Goal: Task Accomplishment & Management: Use online tool/utility

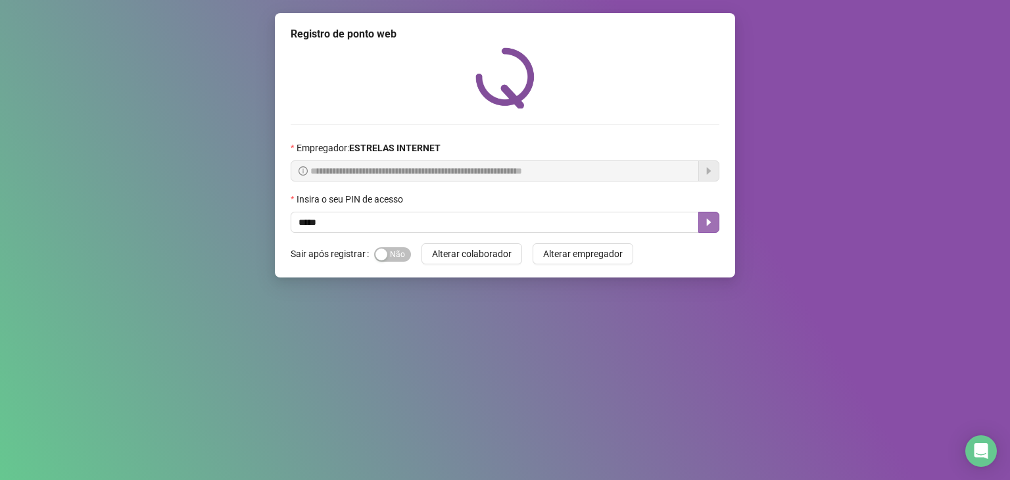
click at [710, 226] on icon "caret-right" at bounding box center [709, 222] width 11 height 11
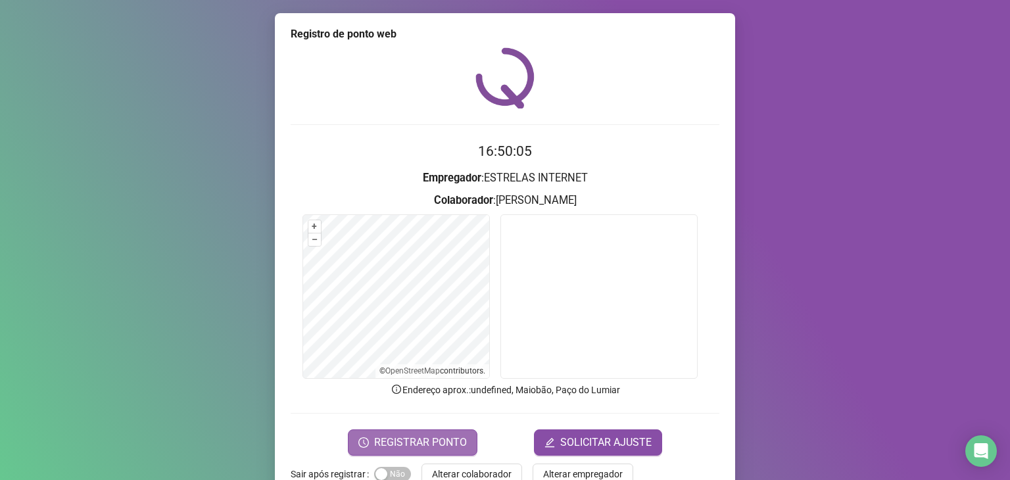
click at [434, 437] on span "REGISTRAR PONTO" at bounding box center [420, 443] width 93 height 16
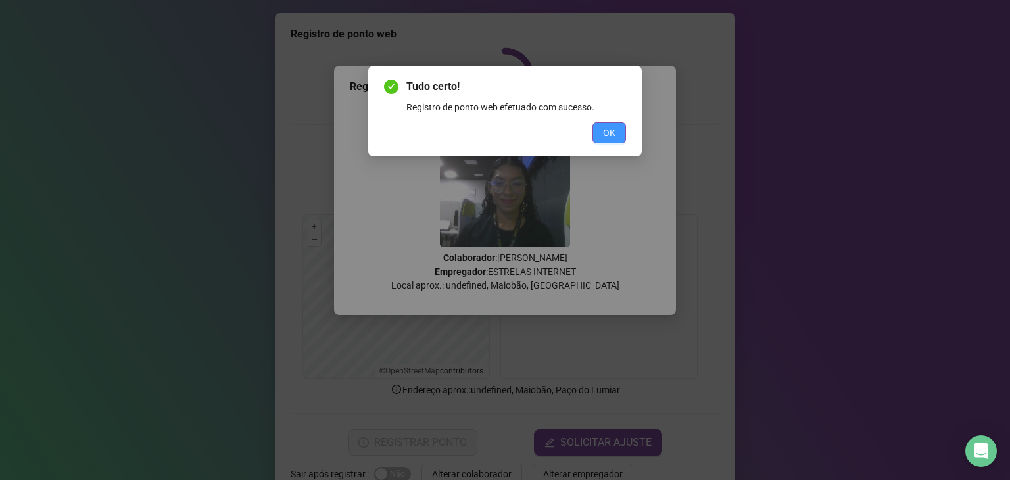
click at [616, 137] on button "OK" at bounding box center [610, 132] width 34 height 21
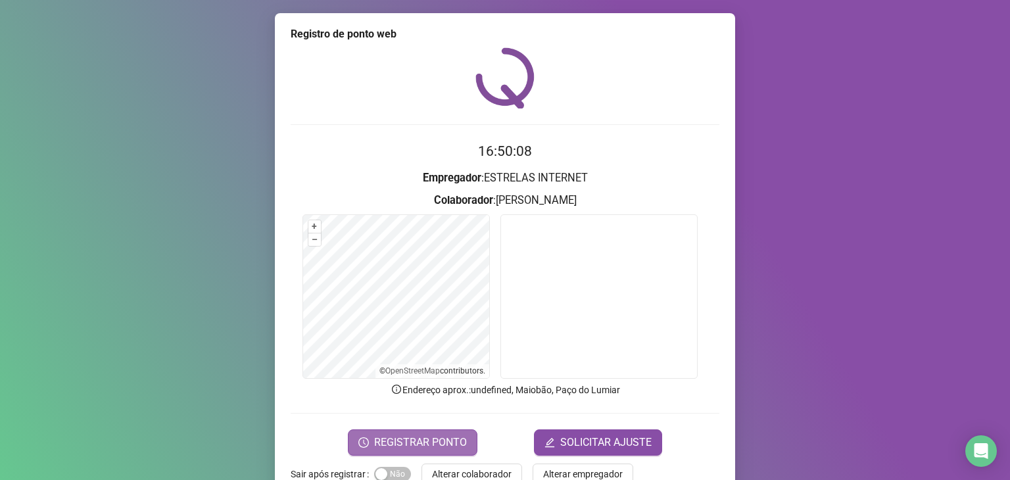
click at [451, 448] on span "REGISTRAR PONTO" at bounding box center [420, 443] width 93 height 16
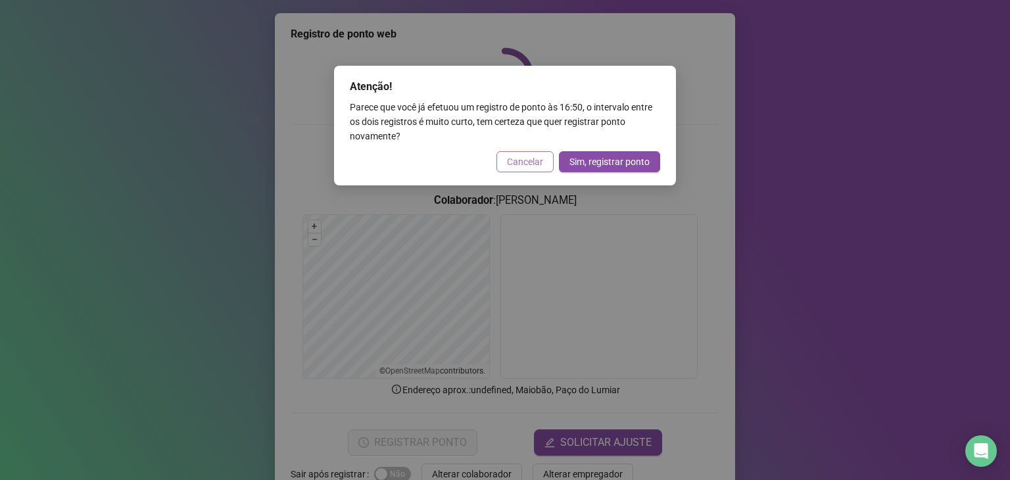
click at [524, 162] on span "Cancelar" at bounding box center [525, 162] width 36 height 14
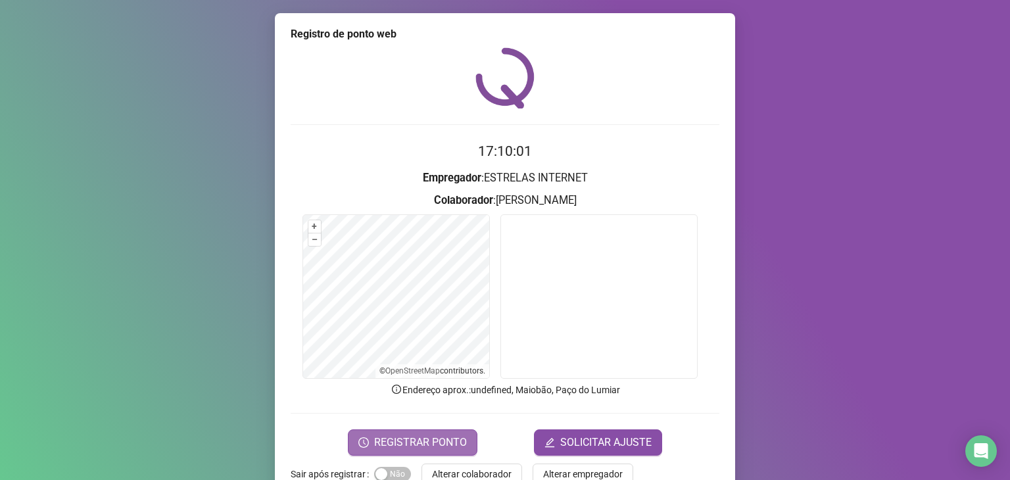
click at [424, 431] on button "REGISTRAR PONTO" at bounding box center [413, 443] width 130 height 26
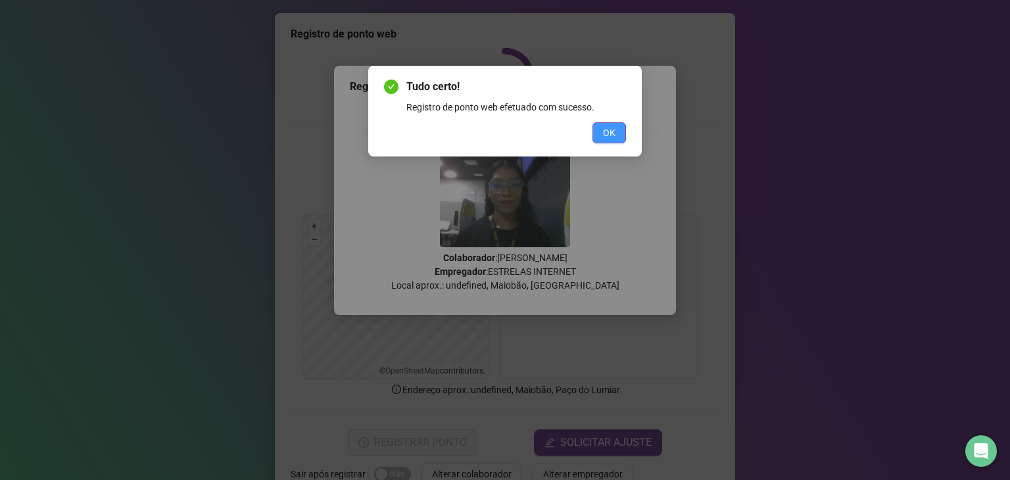
click at [616, 134] on button "OK" at bounding box center [610, 132] width 34 height 21
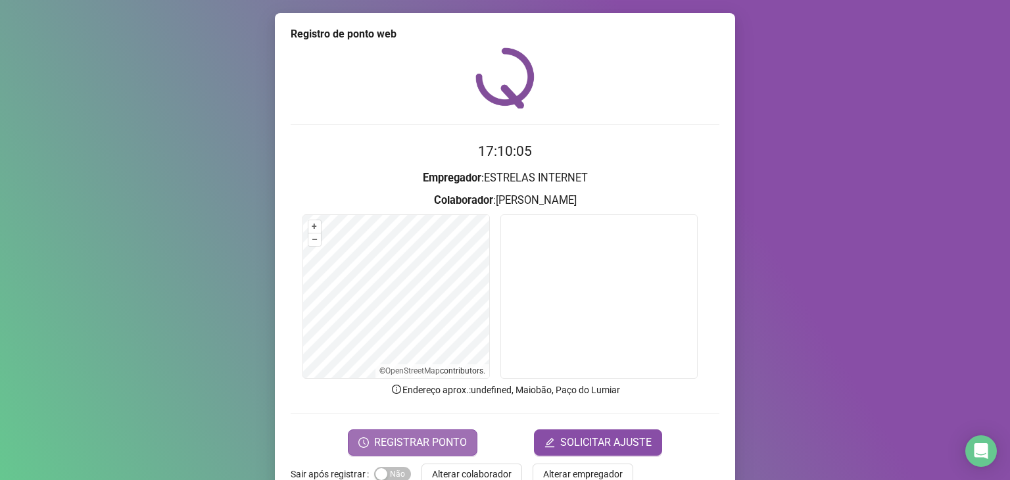
click at [445, 440] on span "REGISTRAR PONTO" at bounding box center [420, 443] width 93 height 16
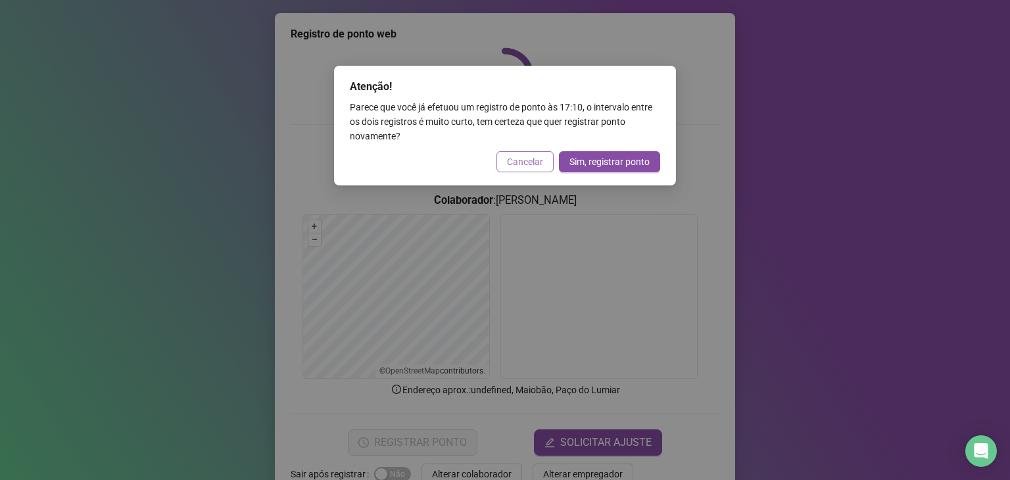
click at [524, 163] on span "Cancelar" at bounding box center [525, 162] width 36 height 14
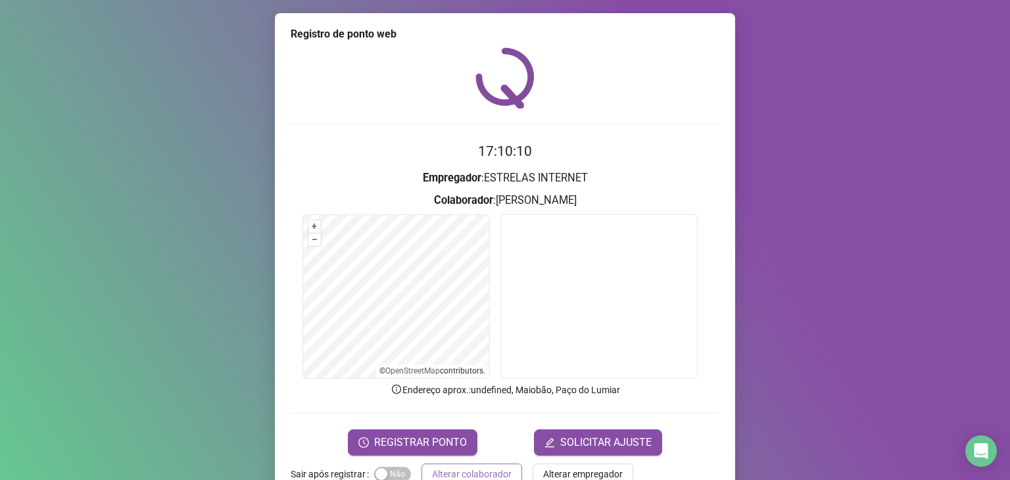
click at [493, 467] on span "Alterar colaborador" at bounding box center [472, 474] width 80 height 14
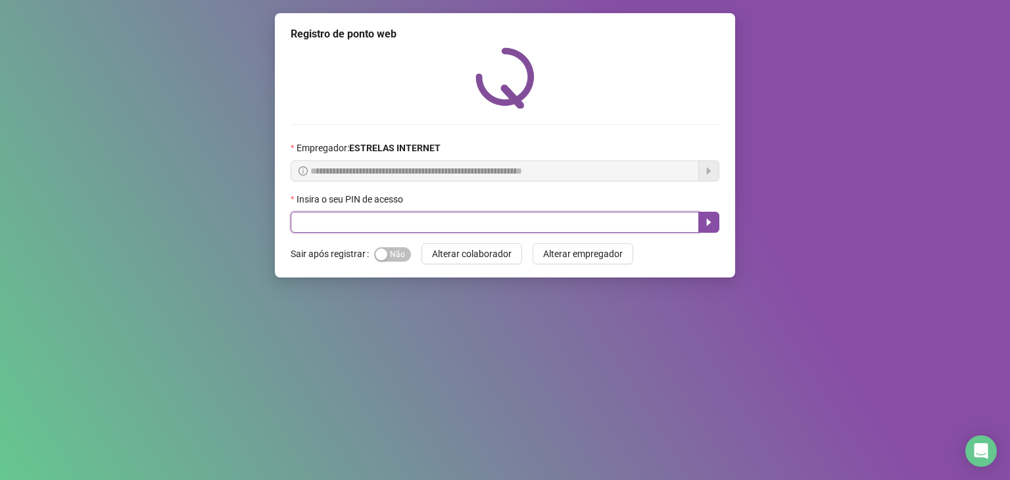
click at [536, 228] on input "text" at bounding box center [495, 222] width 409 height 21
type input "*****"
